Goal: Task Accomplishment & Management: Manage account settings

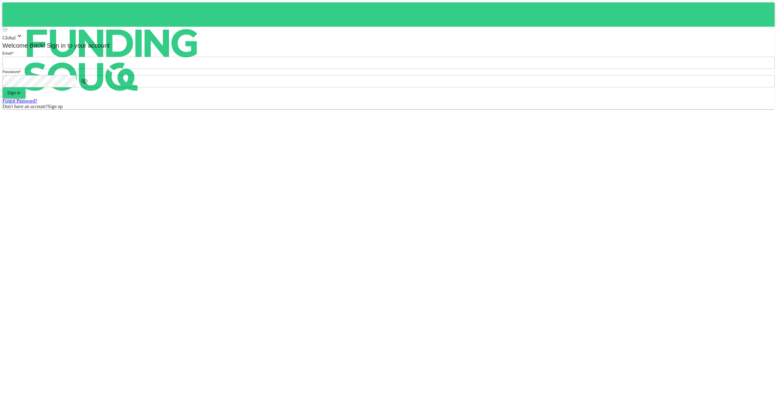
type input "[EMAIL_ADDRESS][DOMAIN_NAME]"
click at [26, 98] on button "Sign in" at bounding box center [13, 92] width 23 height 11
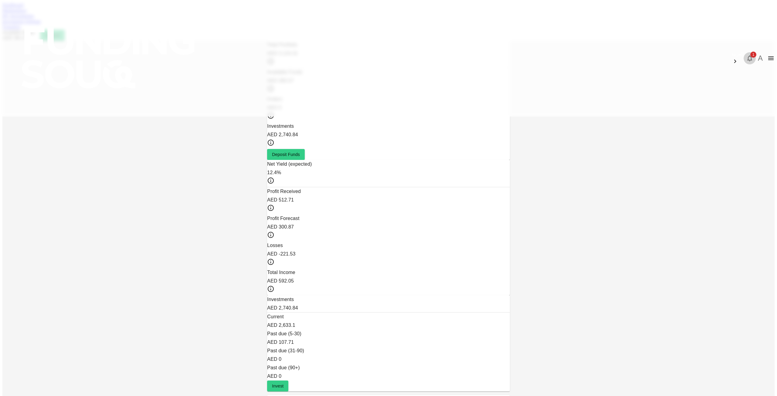
click at [746, 55] on icon "button" at bounding box center [749, 58] width 7 height 7
click at [493, 65] on div "New update on one of your investments. Click here to find out more." at bounding box center [493, 58] width 106 height 13
